Goal: Information Seeking & Learning: Learn about a topic

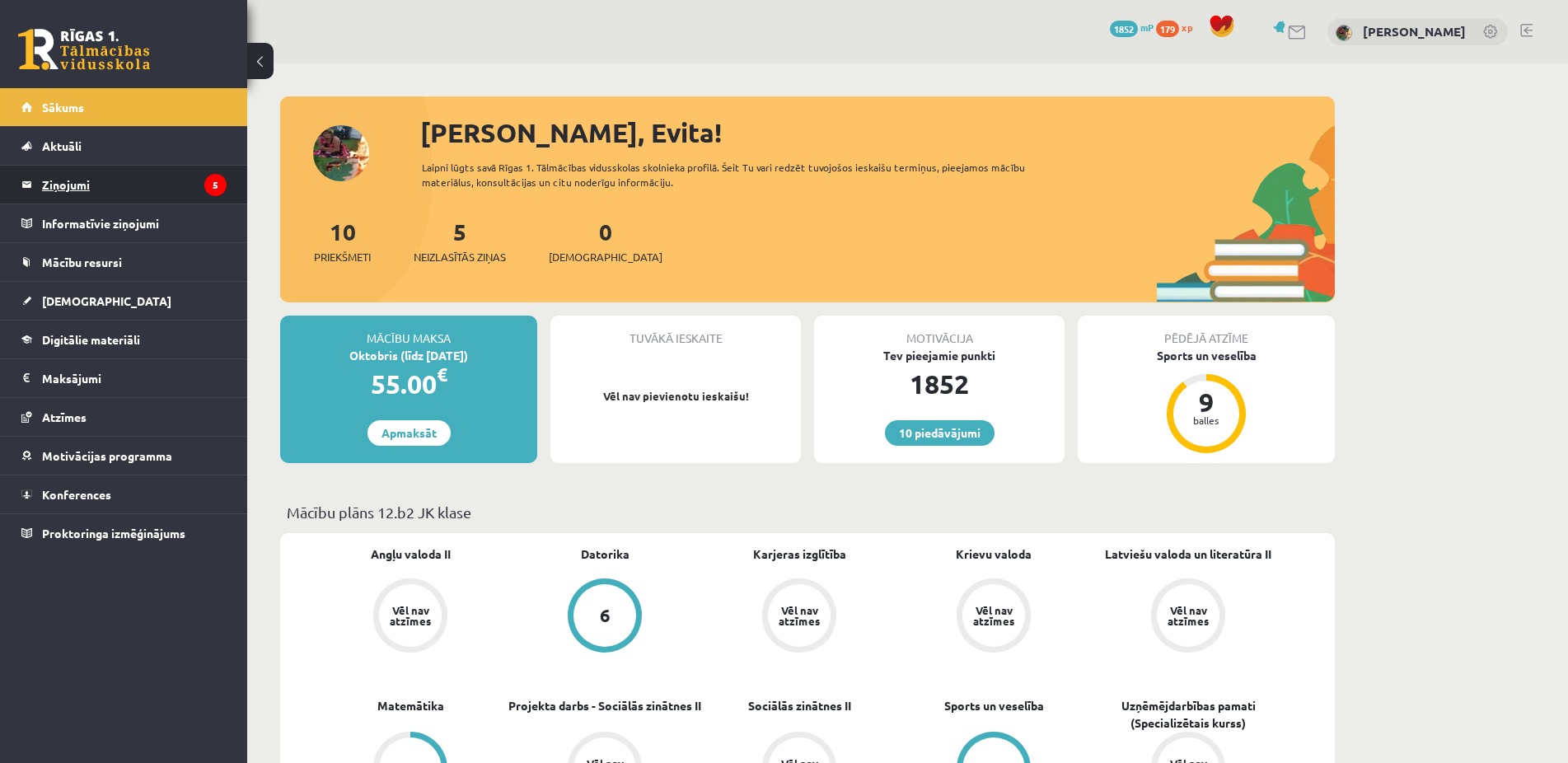
click at [67, 183] on legend "Ziņojumi 5" at bounding box center [134, 185] width 184 height 38
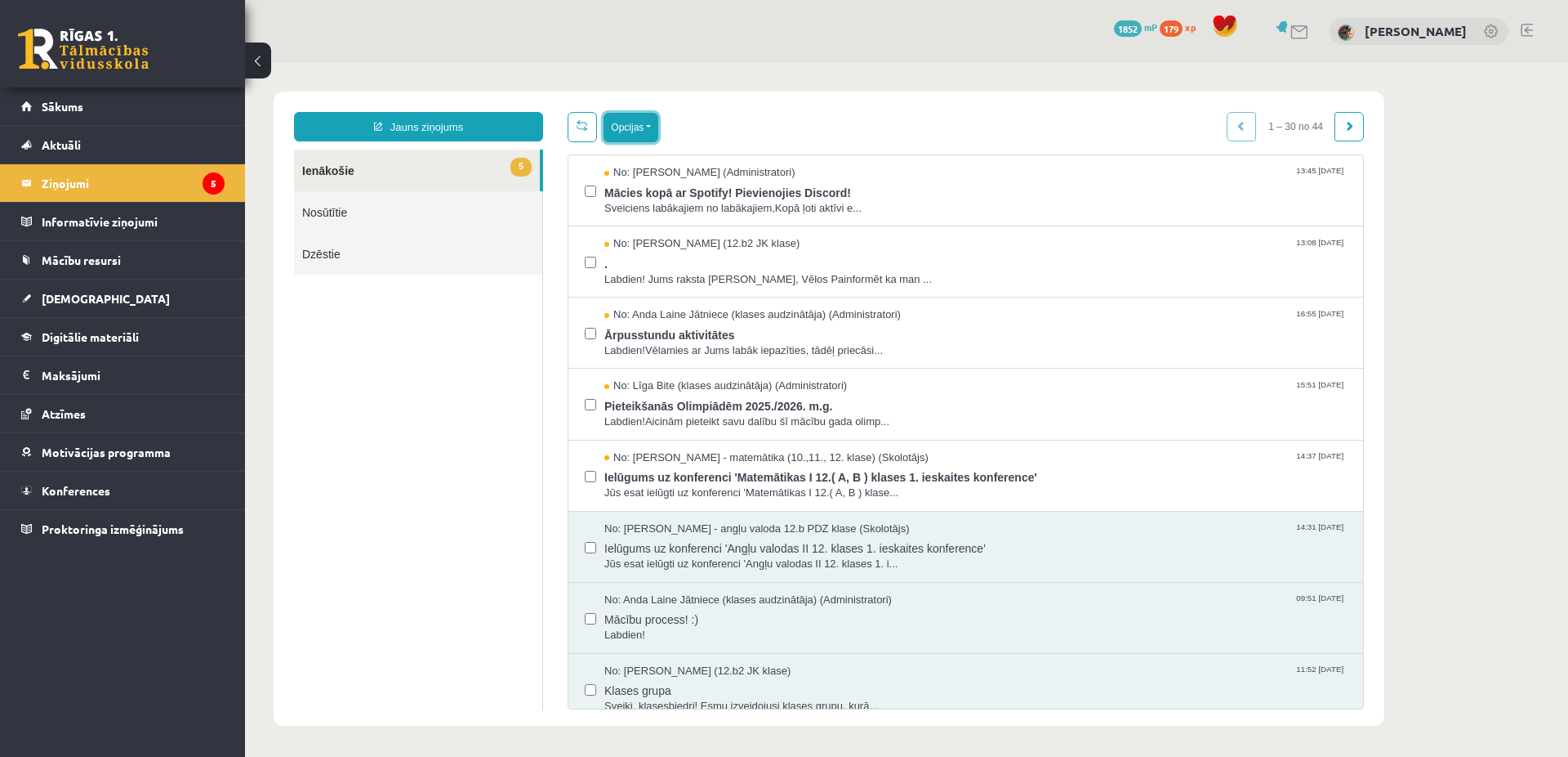
click at [655, 125] on button "Opcijas" at bounding box center [631, 128] width 55 height 30
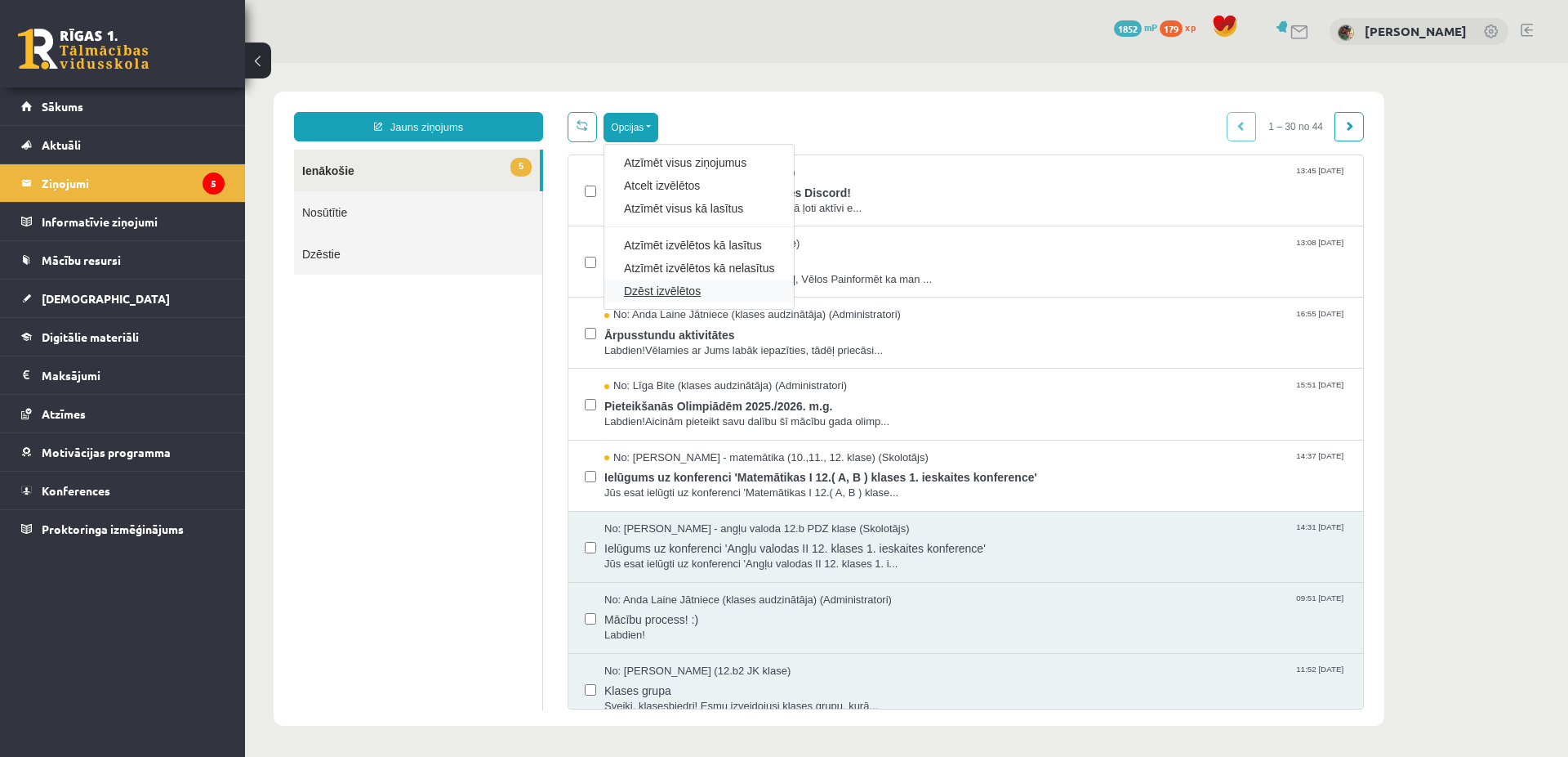
click at [661, 291] on link "Dzēst izvēlētos" at bounding box center [699, 291] width 150 height 16
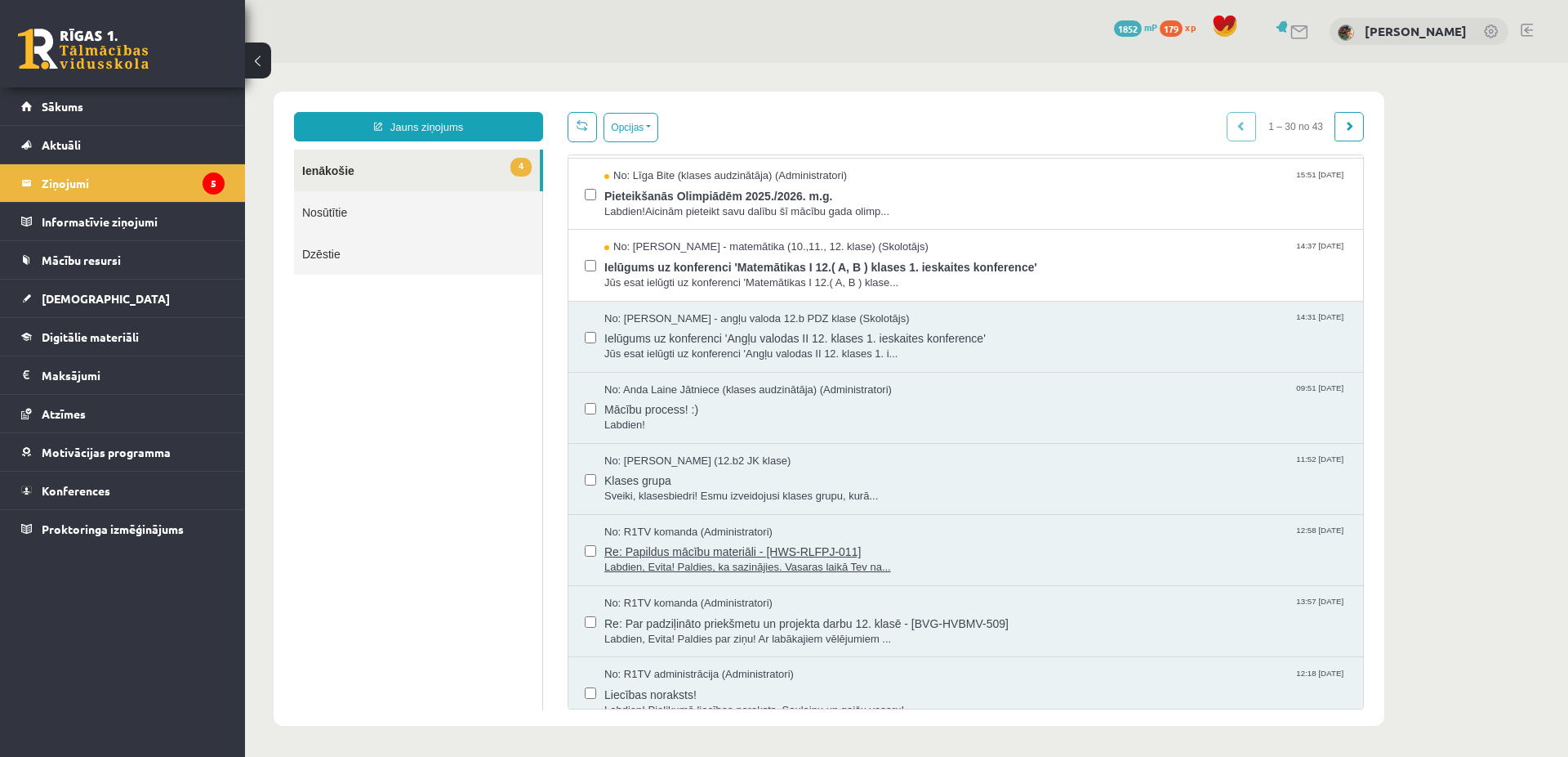
scroll to position [156, 0]
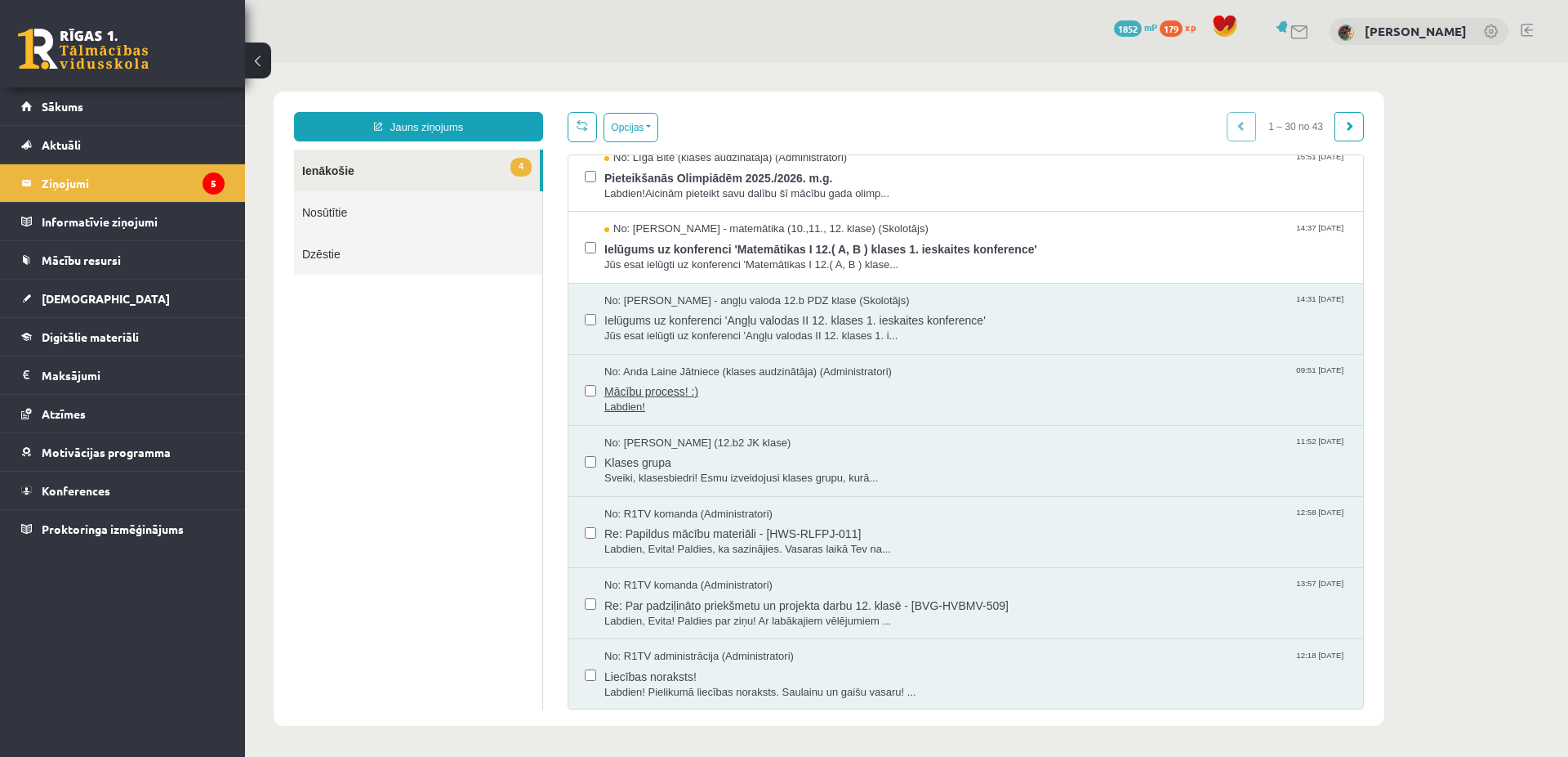
click at [646, 392] on span "Mācību process! :)" at bounding box center [975, 389] width 742 height 21
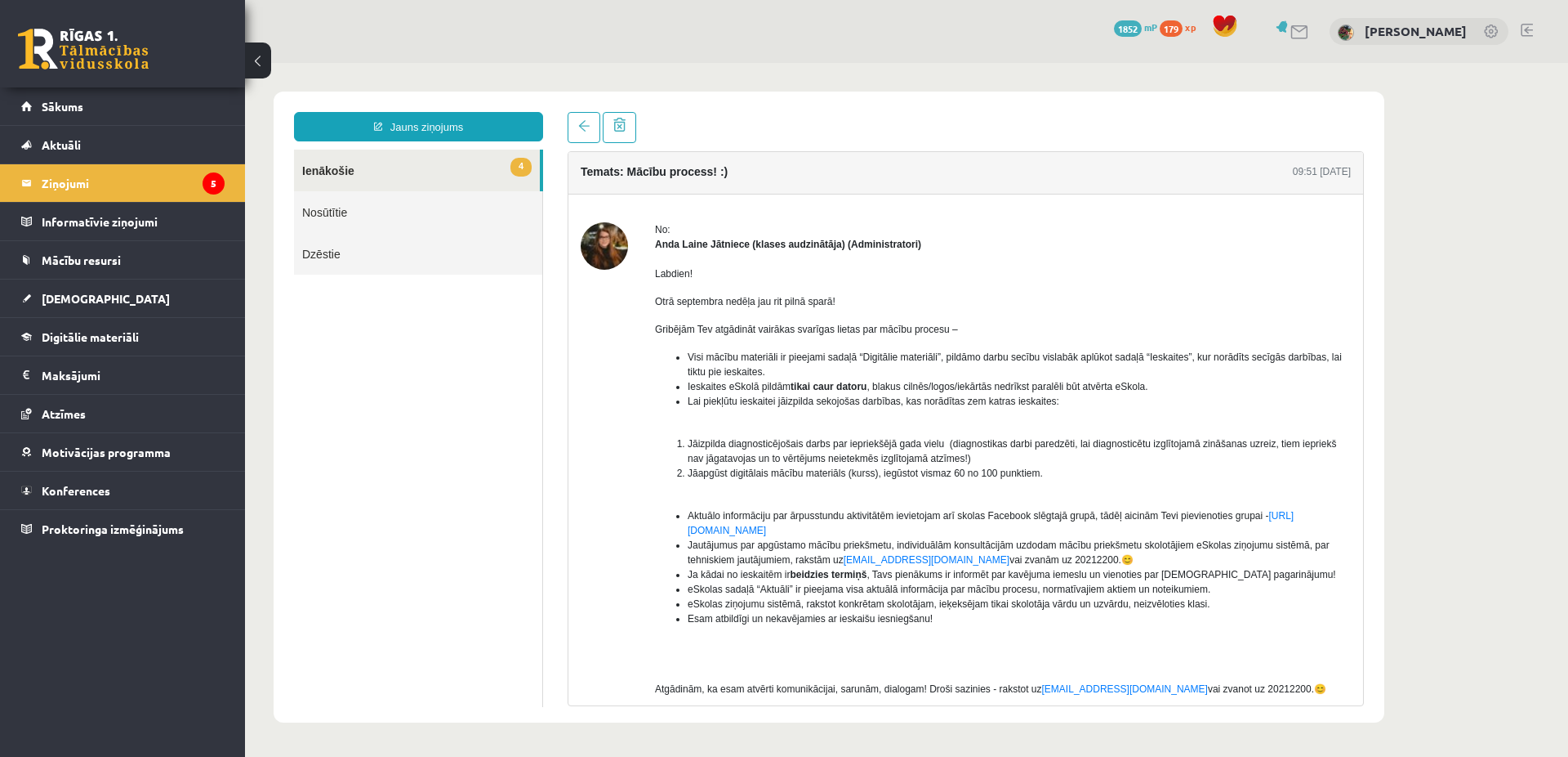
scroll to position [0, 0]
click at [589, 124] on span at bounding box center [584, 126] width 12 height 12
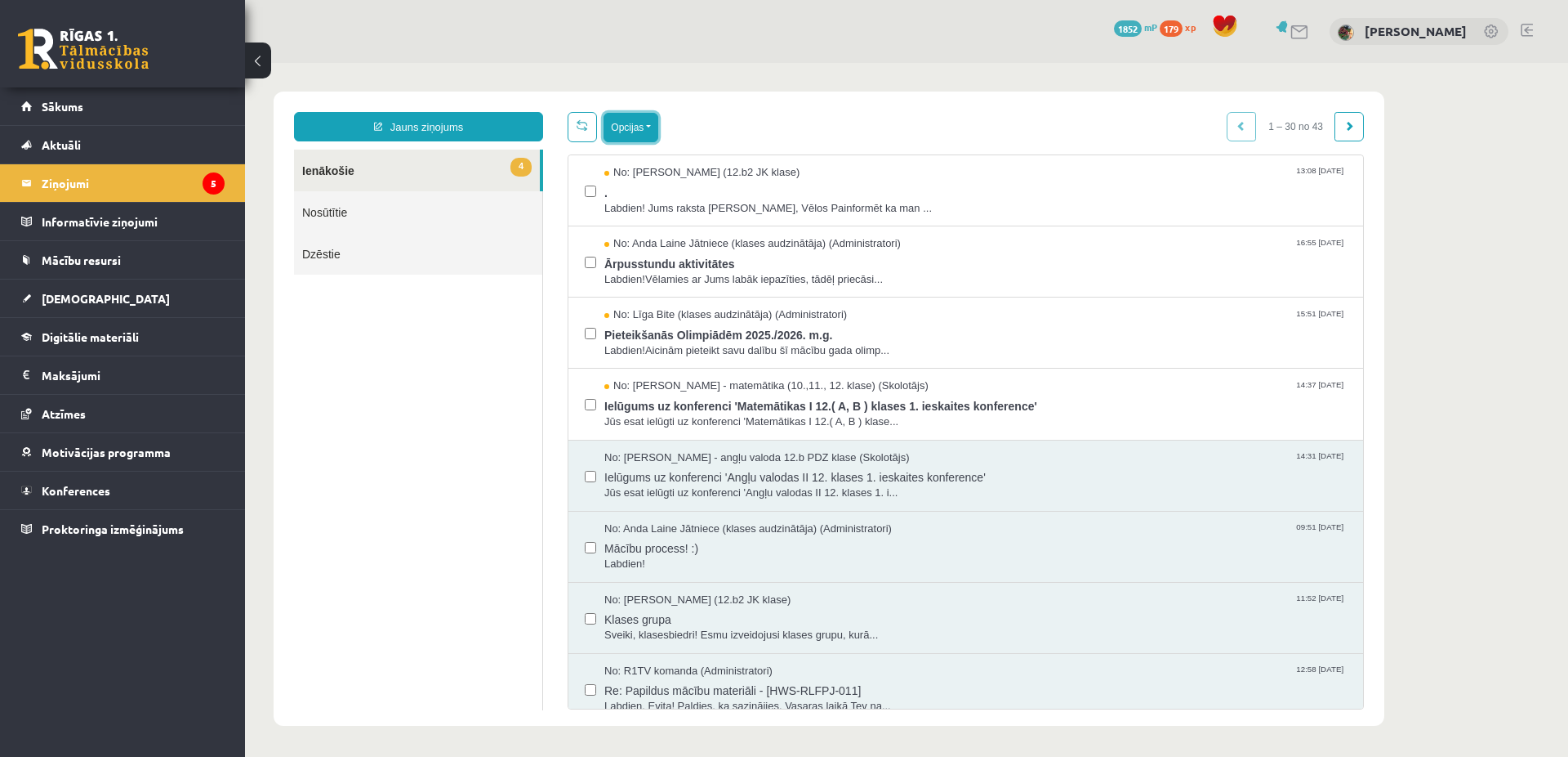
click at [638, 123] on button "Opcijas" at bounding box center [631, 128] width 55 height 30
click at [666, 291] on link "Dzēst izvēlētos" at bounding box center [699, 291] width 150 height 16
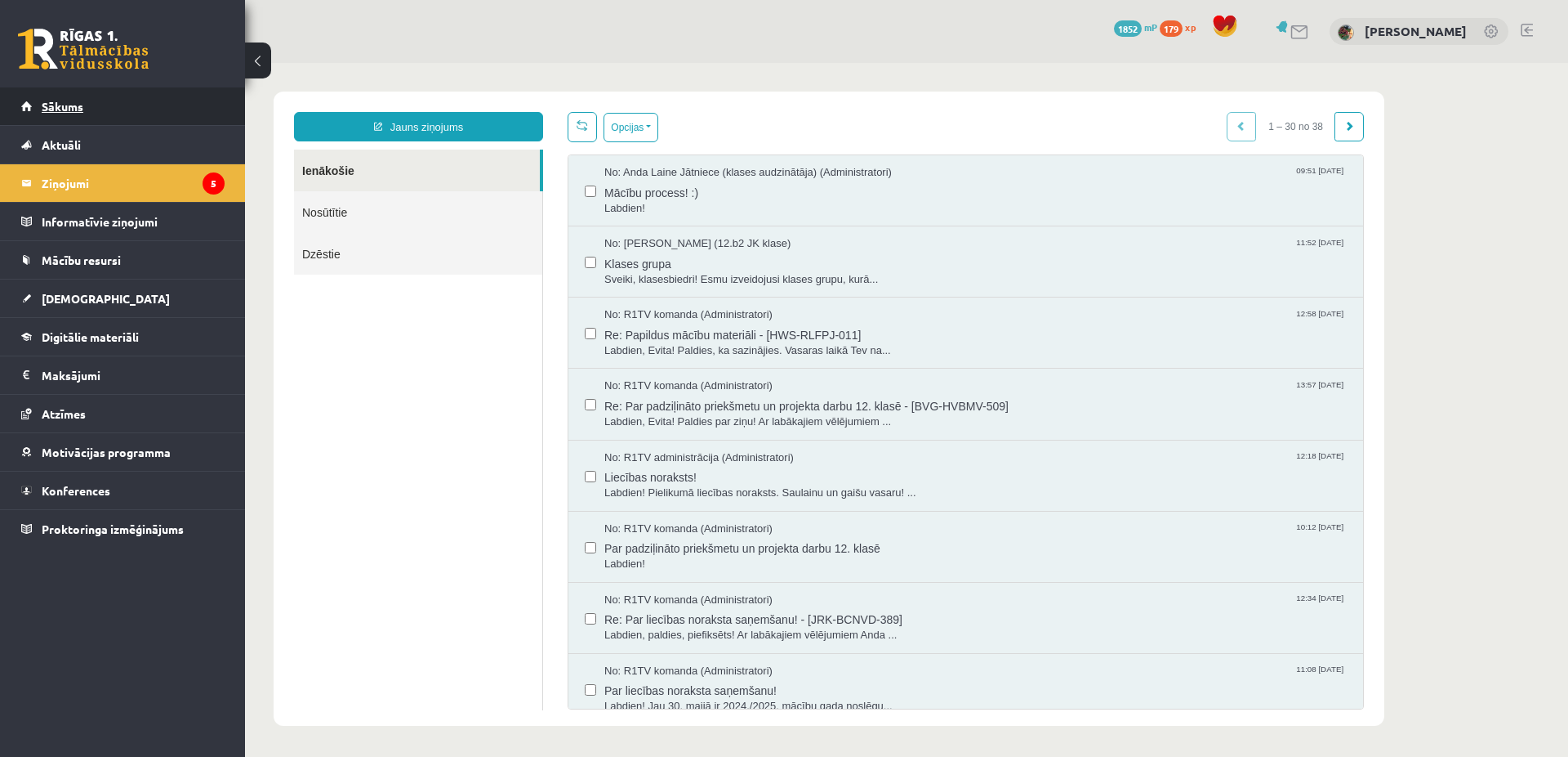
click at [69, 109] on span "Sākums" at bounding box center [62, 106] width 42 height 14
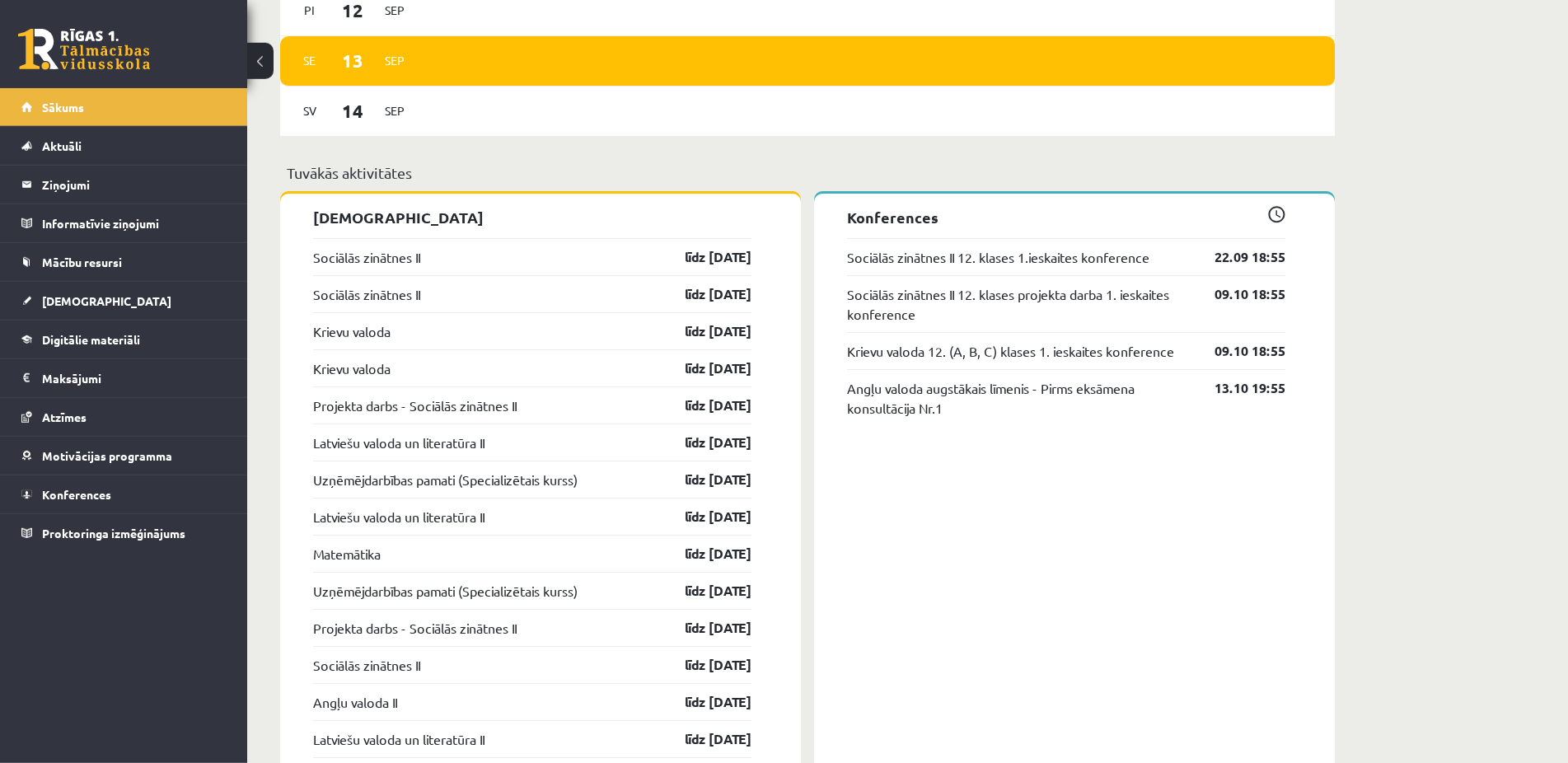
scroll to position [1176, 0]
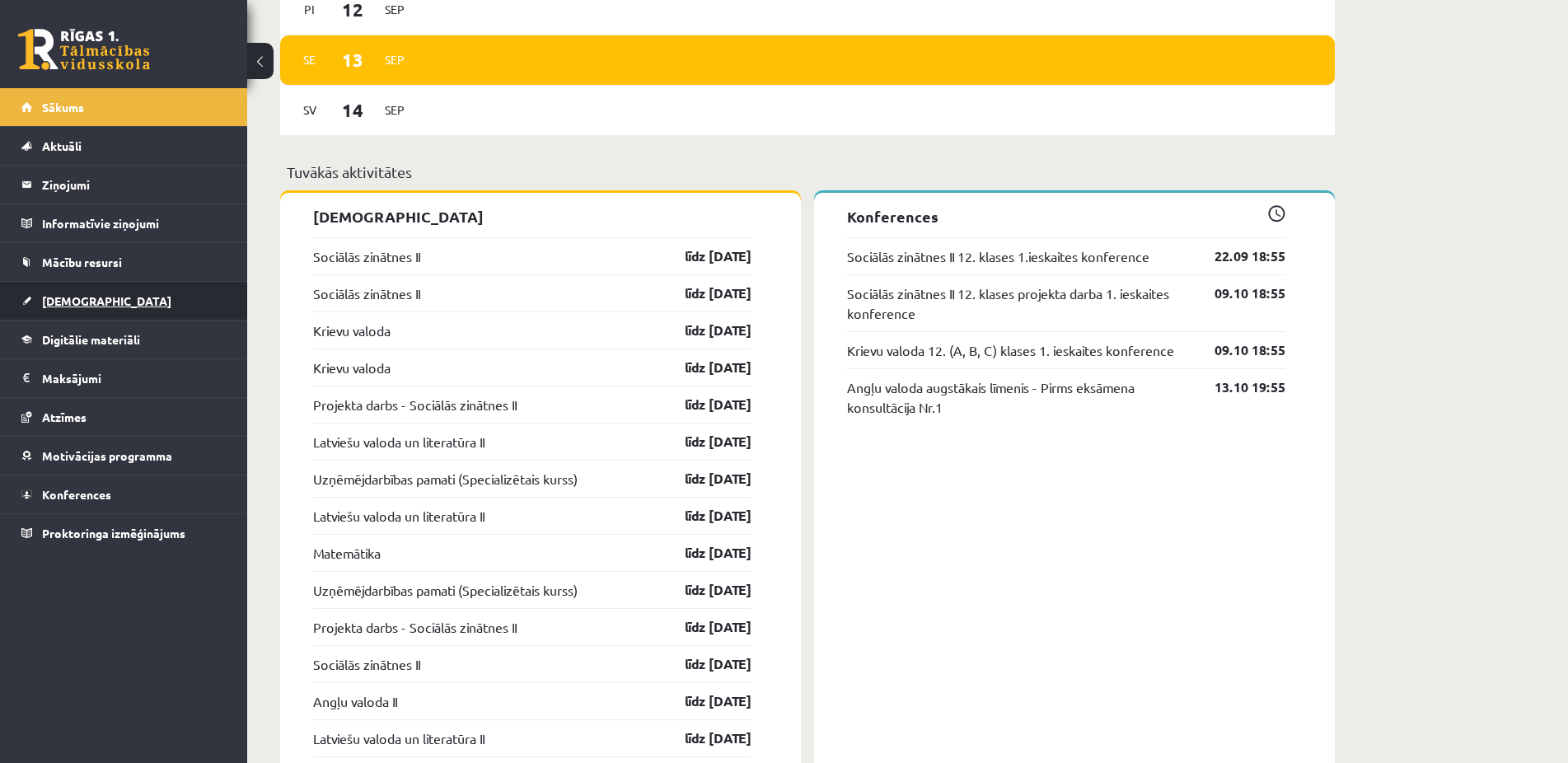
click at [51, 304] on span "[DEMOGRAPHIC_DATA]" at bounding box center [107, 301] width 130 height 15
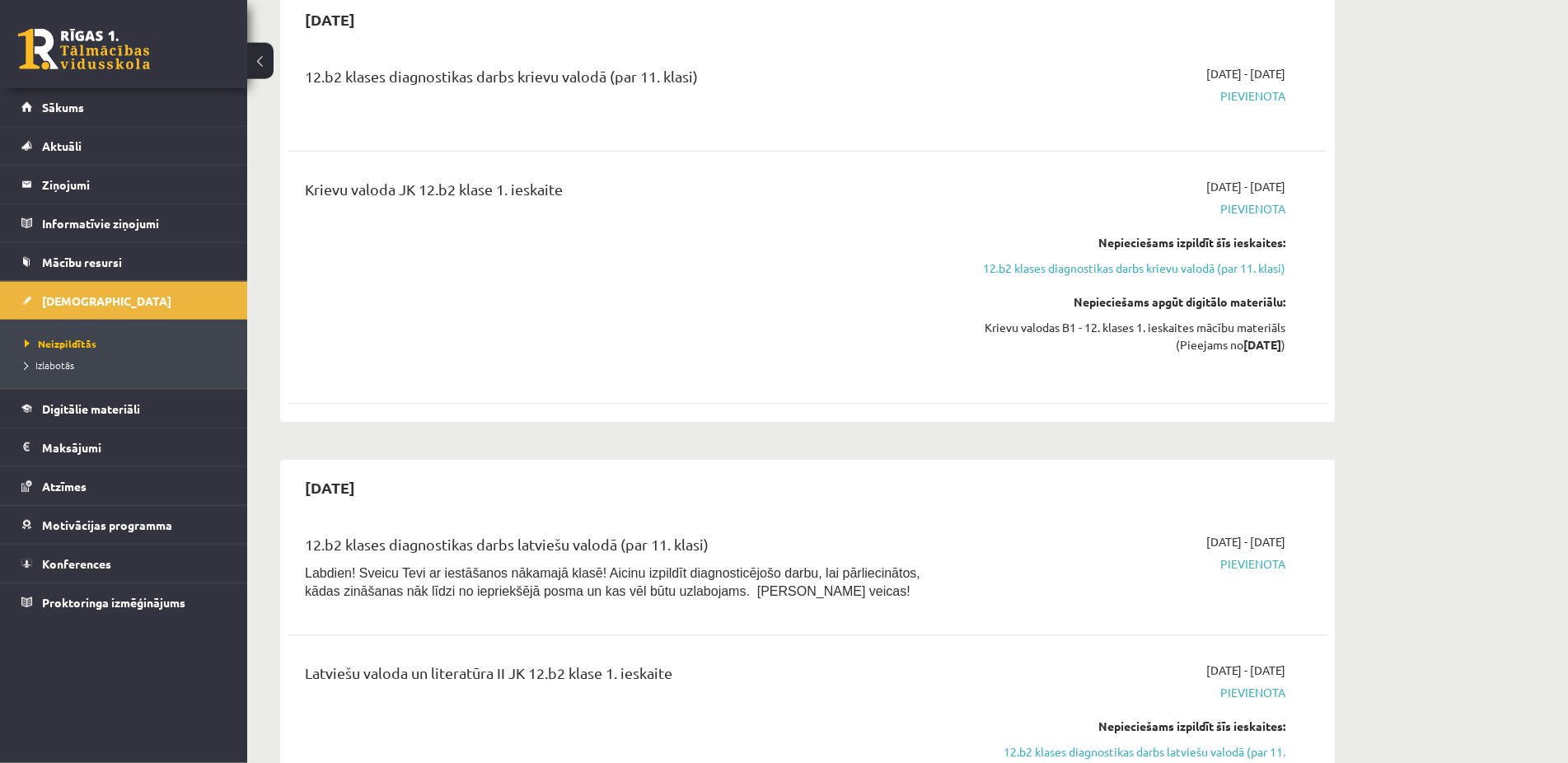
scroll to position [336, 0]
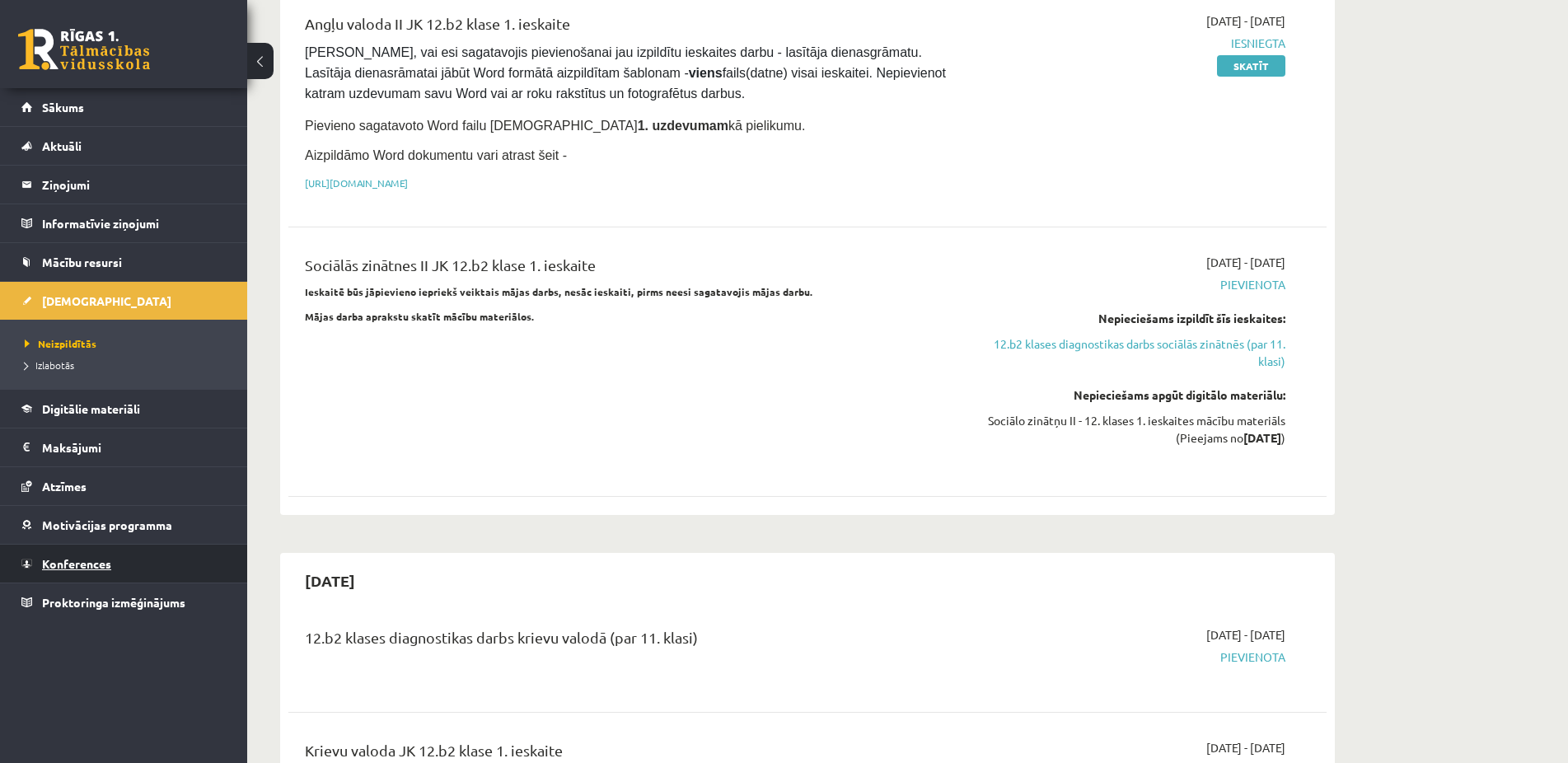
click at [78, 568] on span "Konferences" at bounding box center [77, 563] width 69 height 15
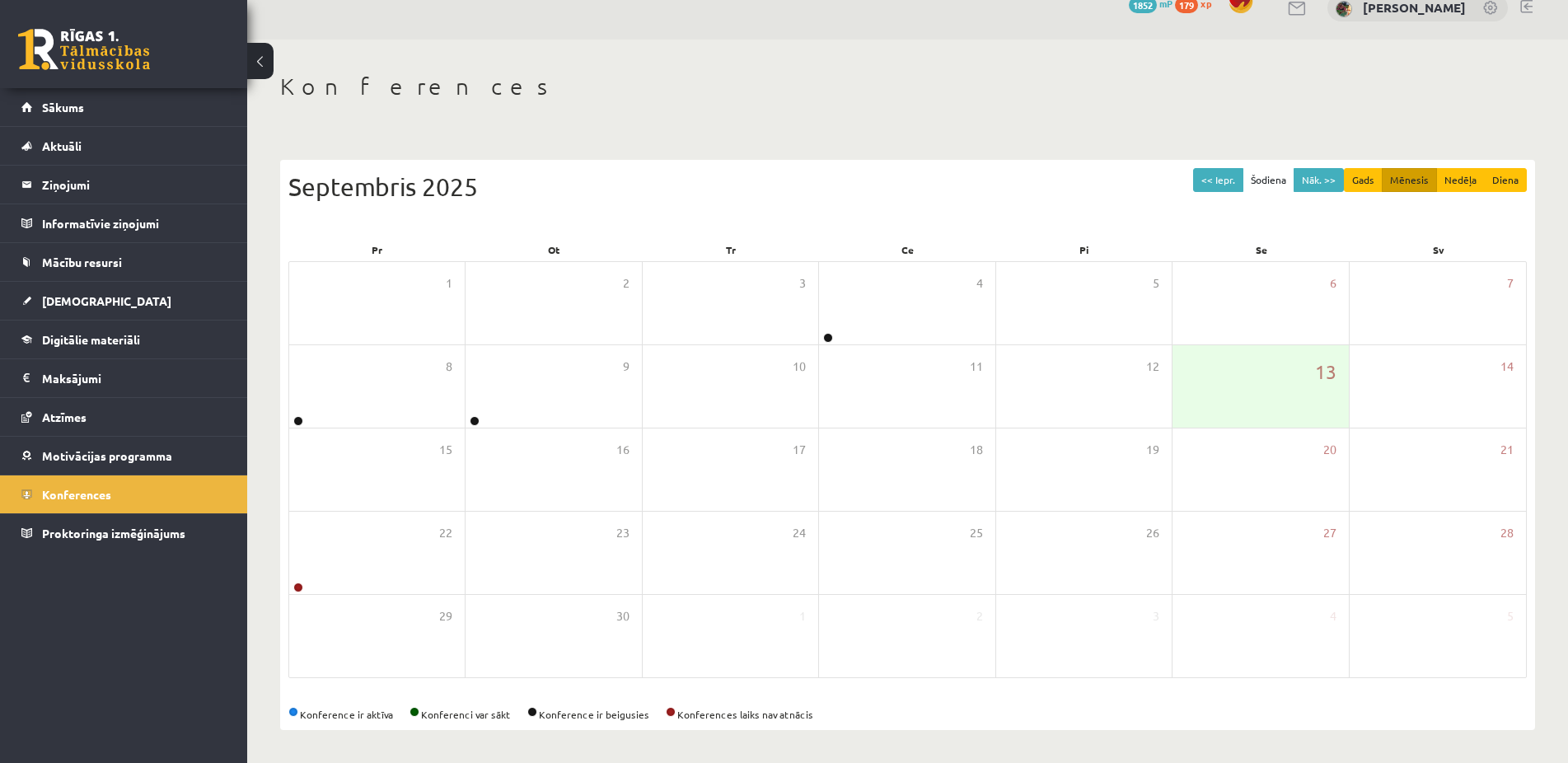
scroll to position [24, 0]
click at [68, 339] on span "Digitālie materiāli" at bounding box center [90, 339] width 98 height 15
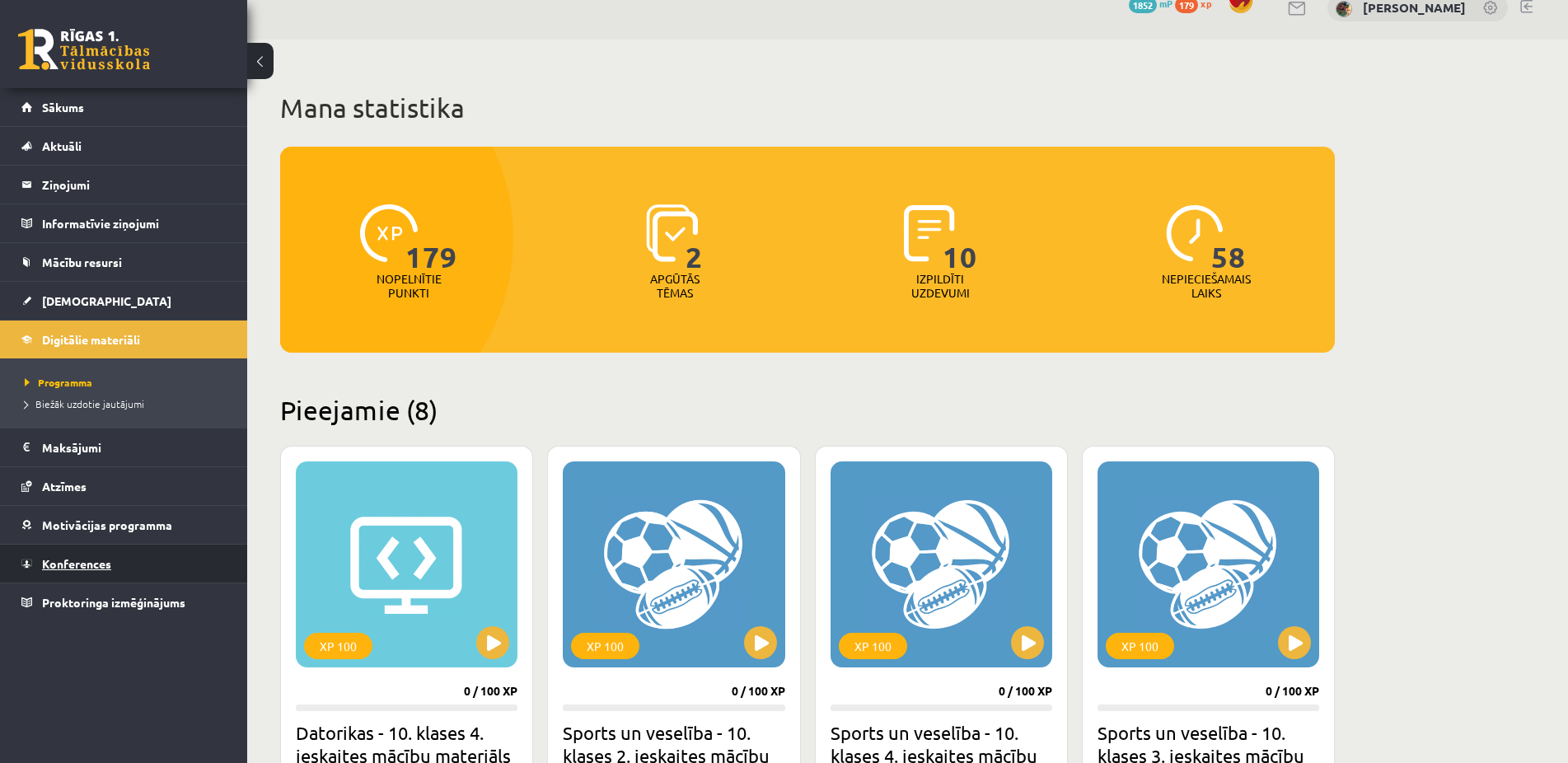
click at [81, 564] on span "Konferences" at bounding box center [77, 563] width 69 height 15
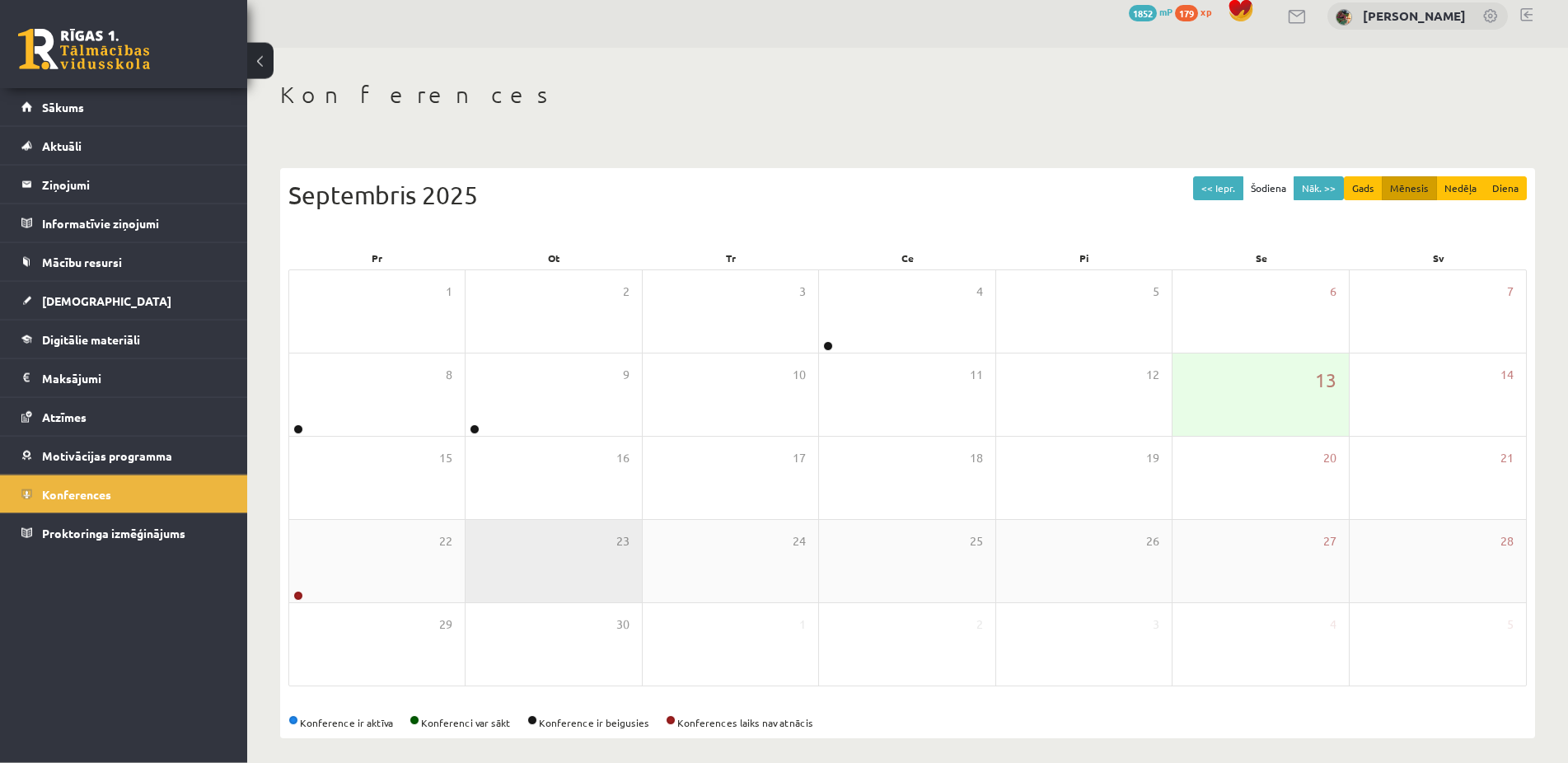
scroll to position [24, 0]
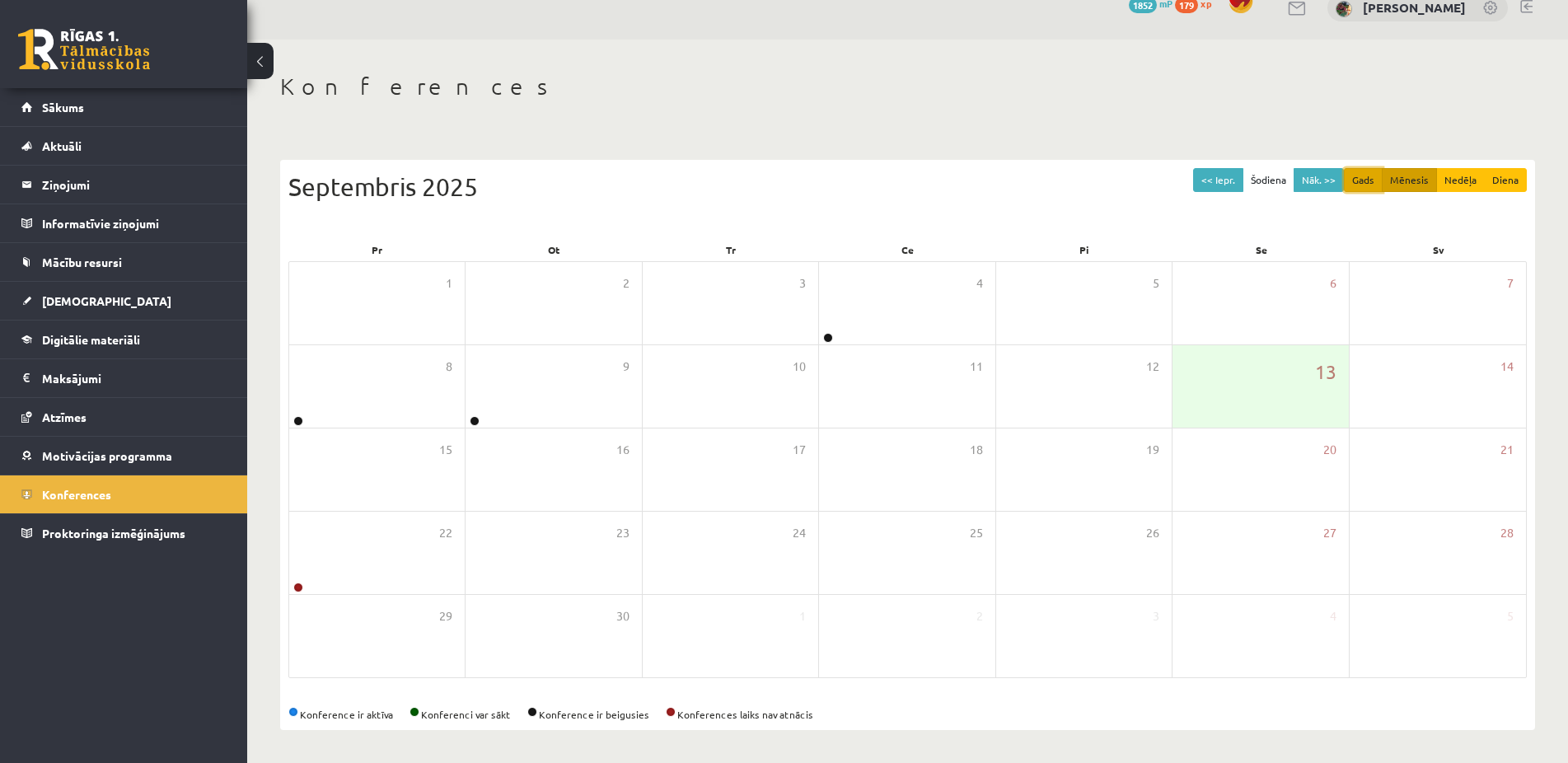
click at [1360, 182] on button "Gads" at bounding box center [1363, 180] width 38 height 24
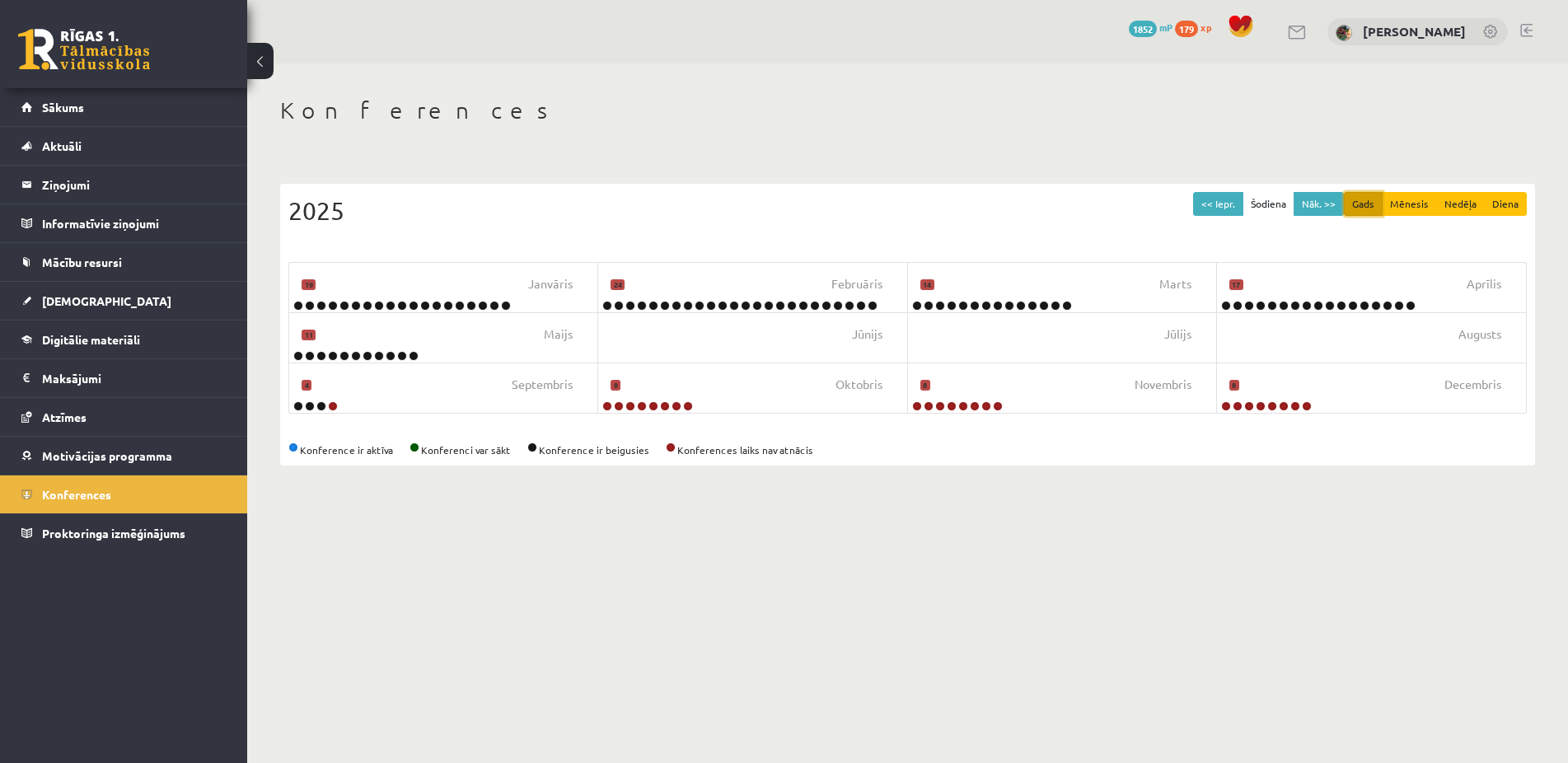
scroll to position [0, 0]
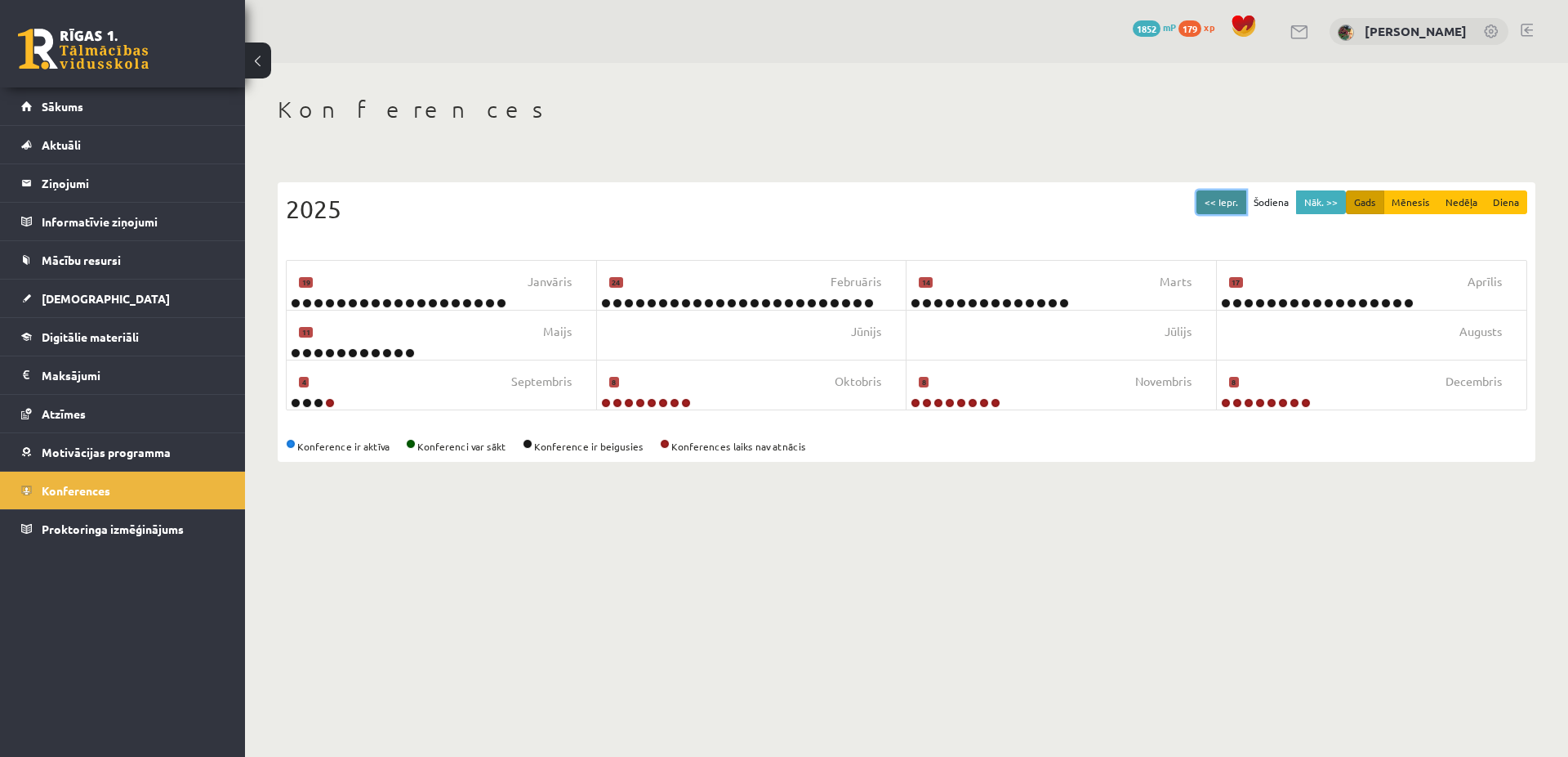
click at [1226, 201] on button "<< Iepr." at bounding box center [1221, 202] width 50 height 24
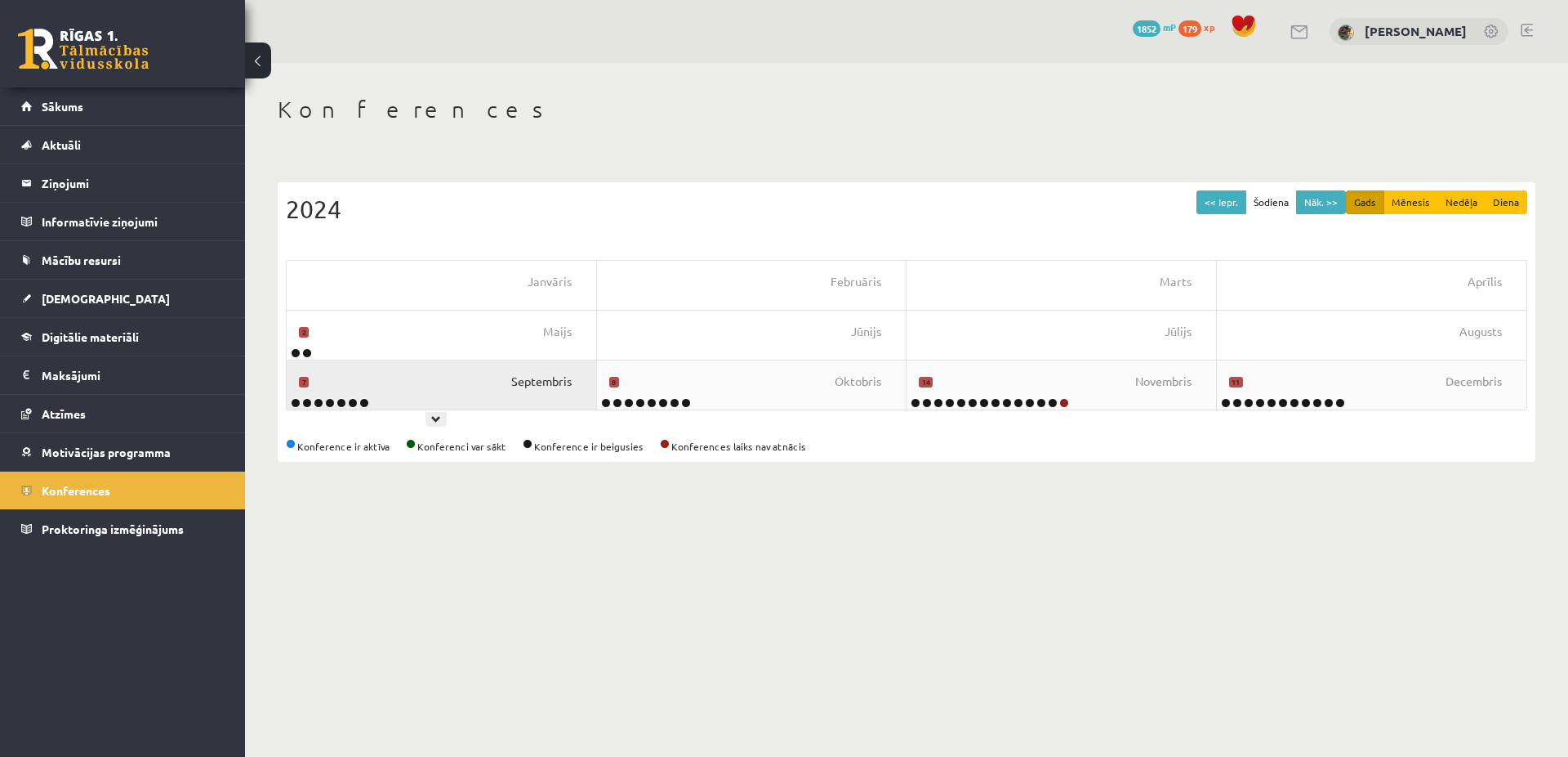
click at [529, 382] on span "Septembris" at bounding box center [542, 382] width 61 height 18
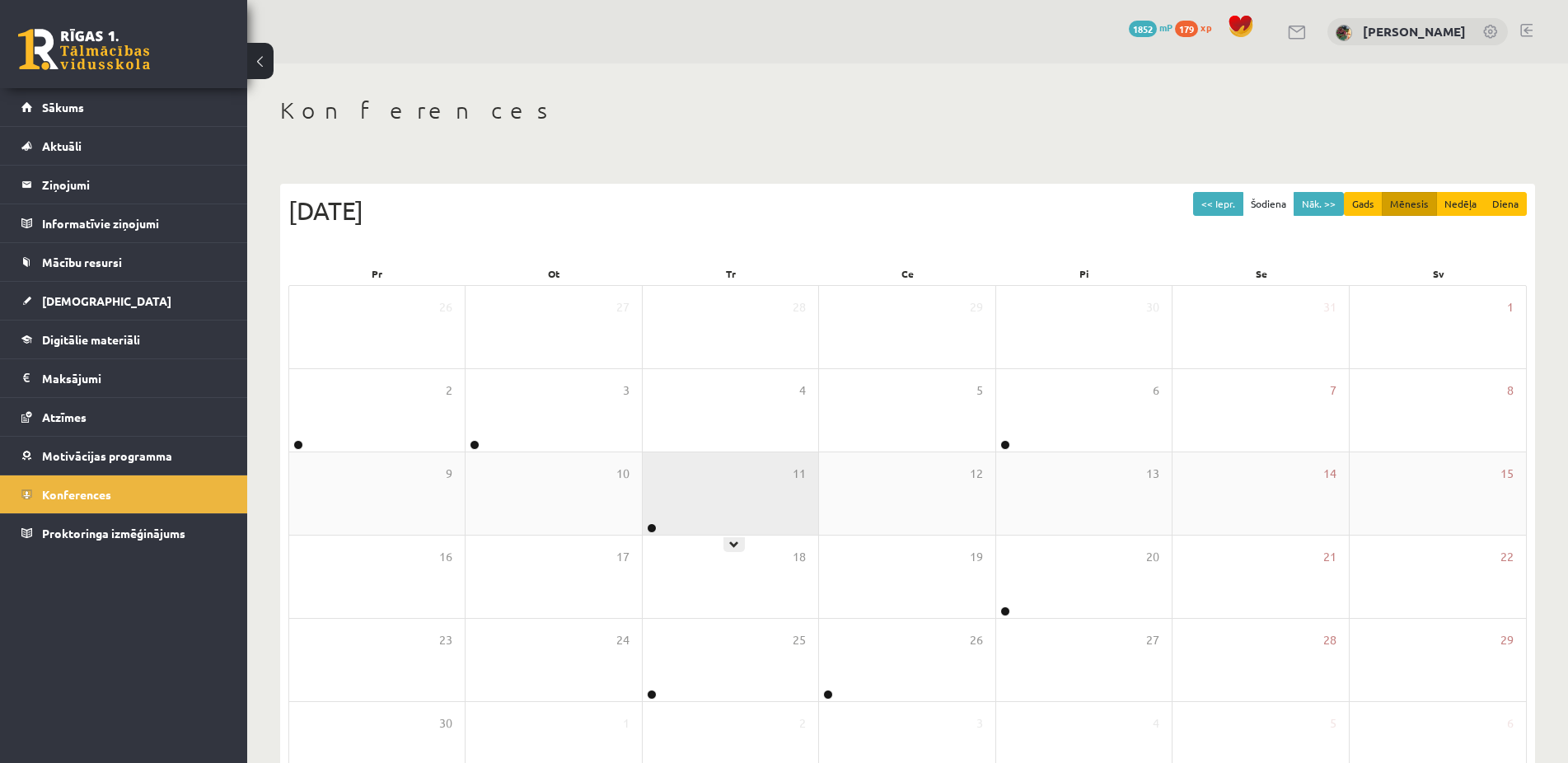
click at [660, 506] on div "11" at bounding box center [731, 493] width 175 height 82
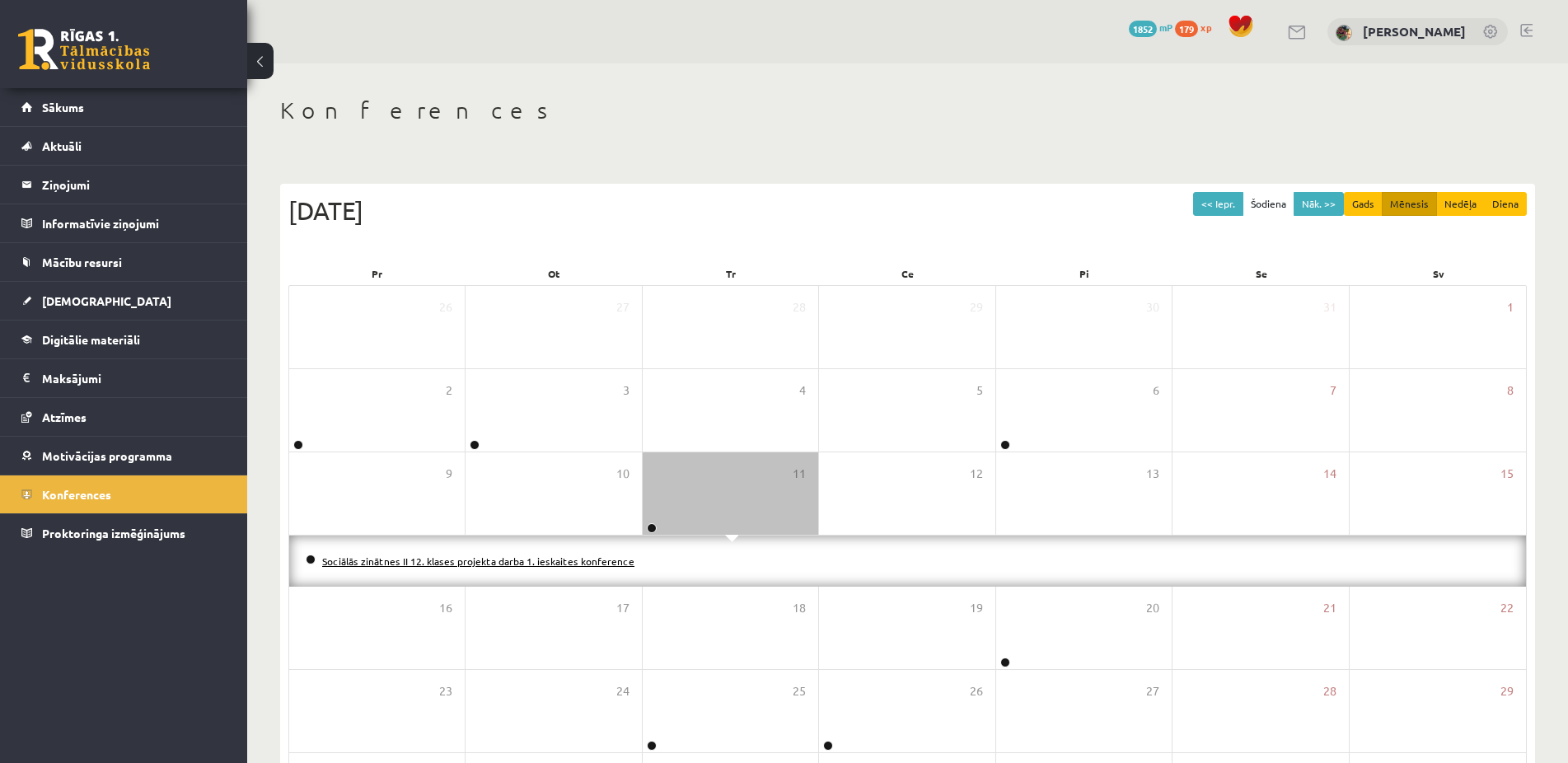
click at [543, 558] on link "Sociālās zinātnes II 12. klases projekta darba 1. ieskaites konference" at bounding box center [478, 561] width 312 height 13
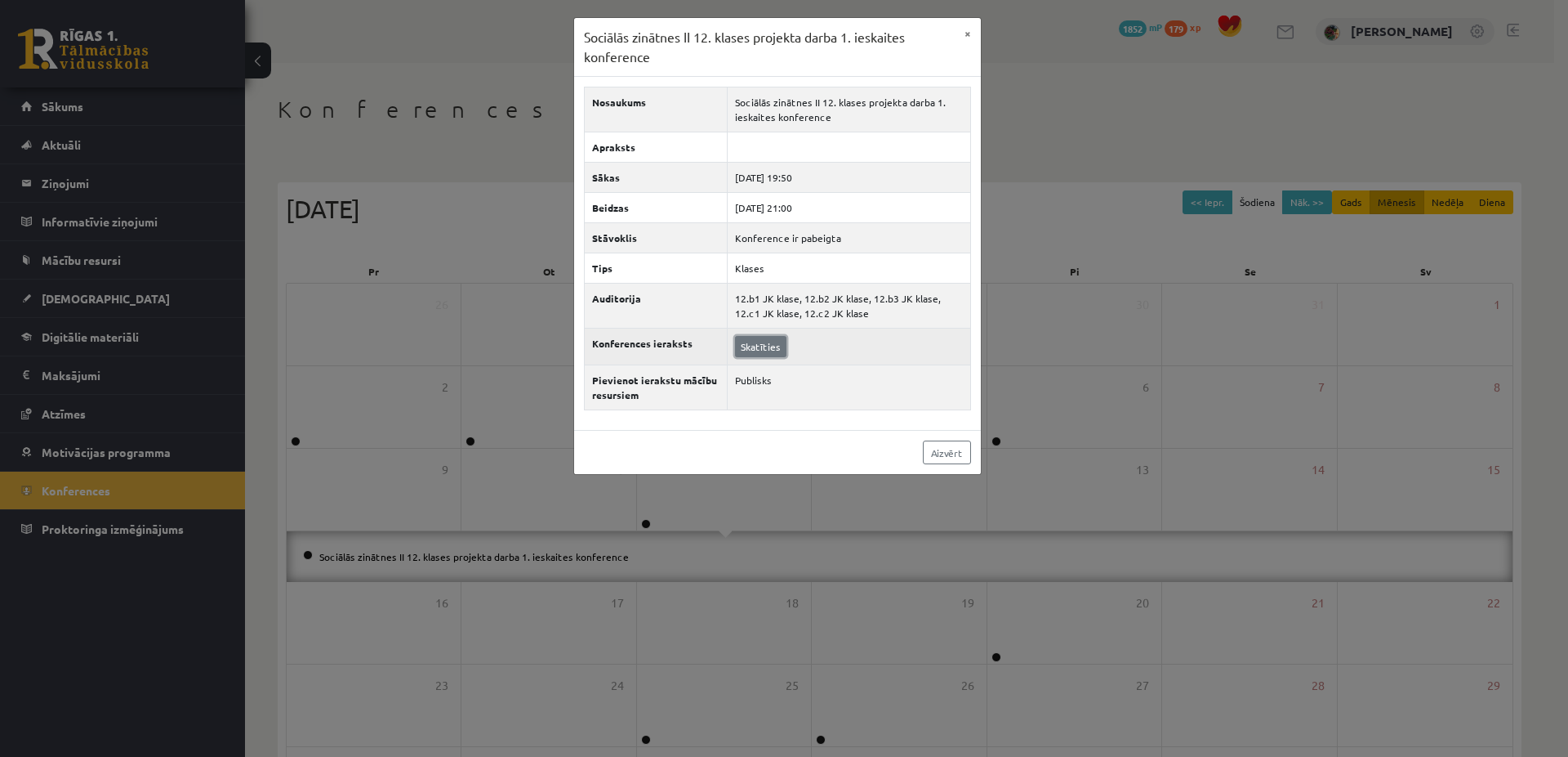
click at [747, 345] on link "Skatīties" at bounding box center [760, 345] width 52 height 21
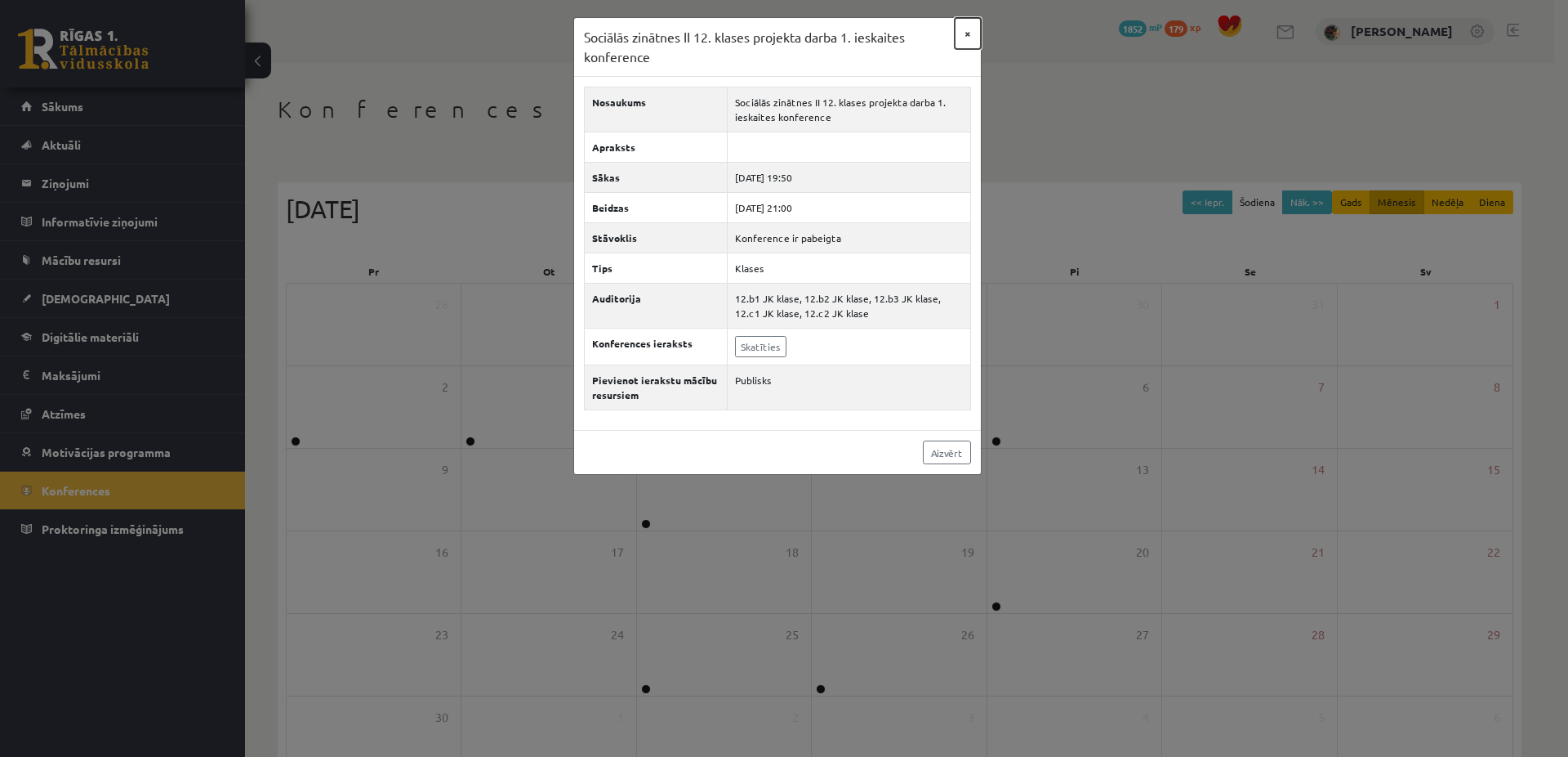
click at [968, 36] on button "×" at bounding box center [968, 33] width 26 height 31
